Goal: Information Seeking & Learning: Learn about a topic

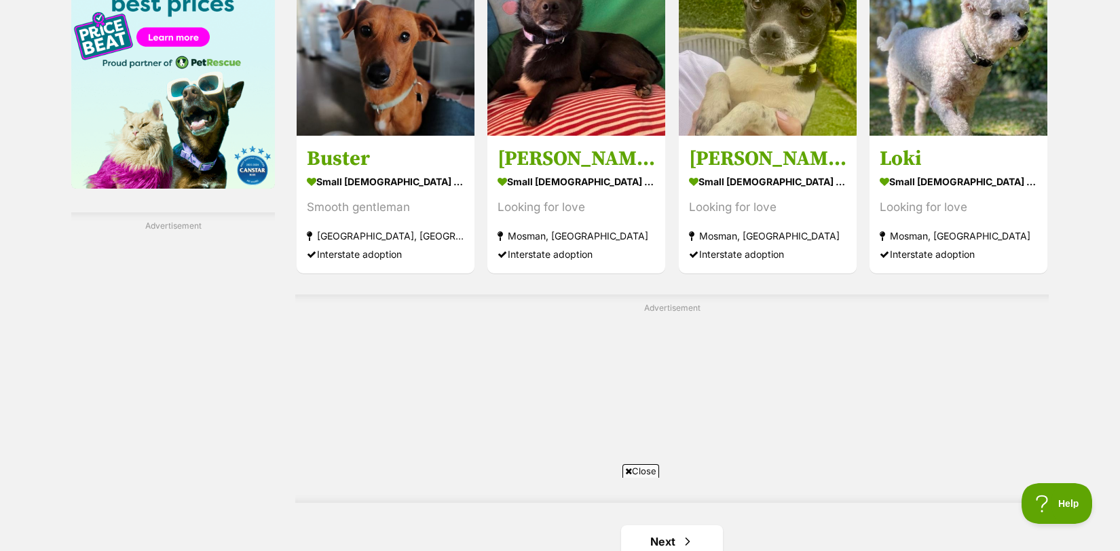
scroll to position [2119, 0]
